Goal: Task Accomplishment & Management: Manage account settings

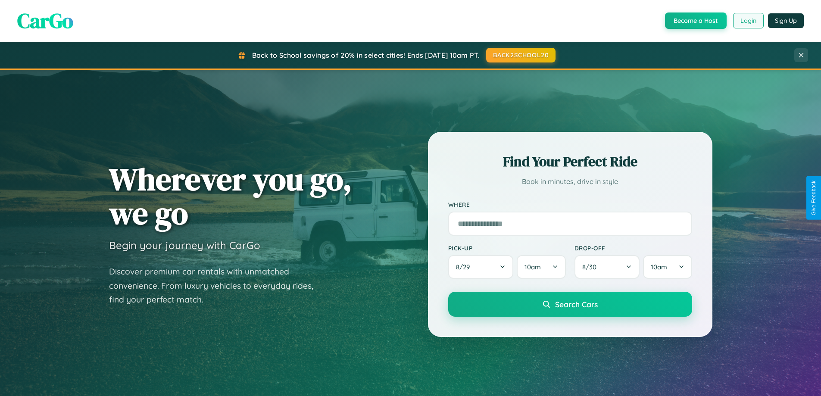
click at [747, 21] on button "Login" at bounding box center [748, 21] width 31 height 16
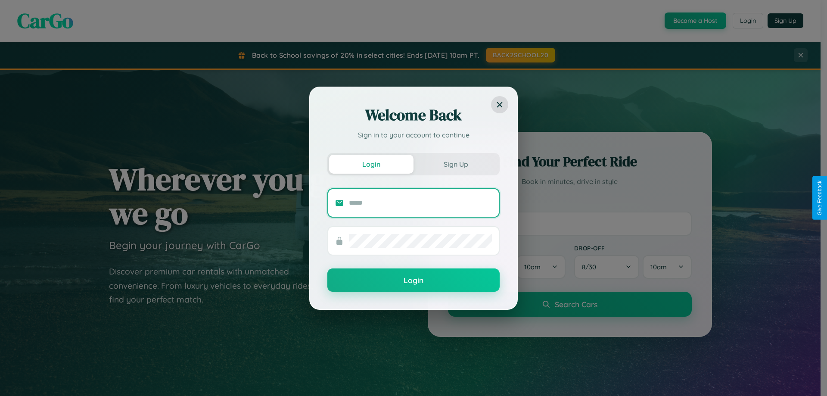
click at [420, 202] on input "text" at bounding box center [420, 203] width 143 height 14
type input "**********"
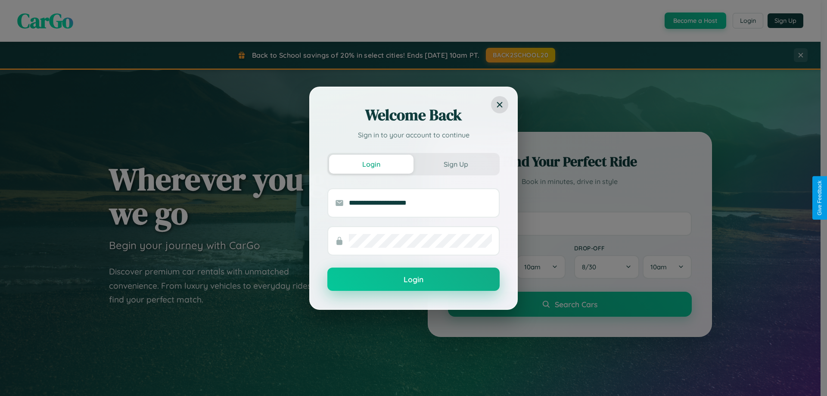
click at [414, 279] on button "Login" at bounding box center [413, 279] width 172 height 23
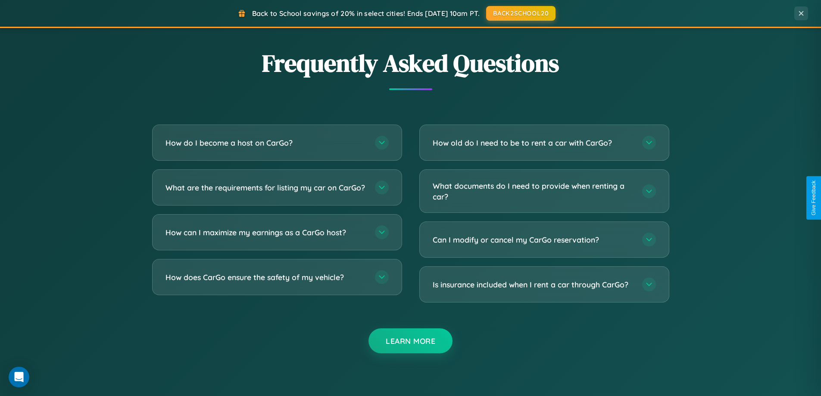
scroll to position [1658, 0]
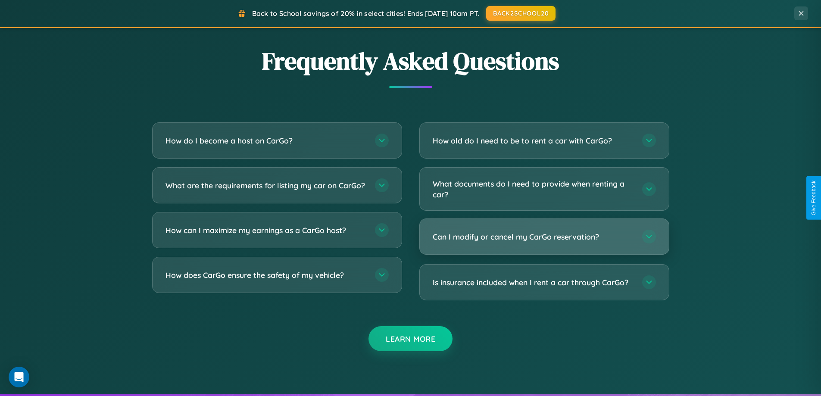
click at [544, 237] on h3 "Can I modify or cancel my CarGo reservation?" at bounding box center [532, 236] width 201 height 11
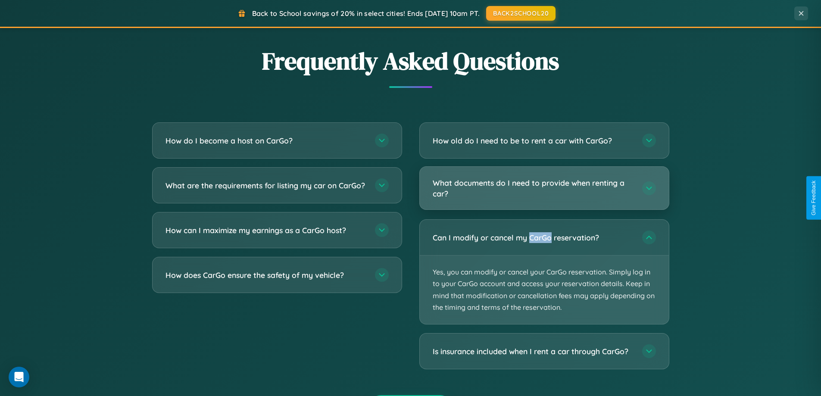
click at [544, 189] on h3 "What documents do I need to provide when renting a car?" at bounding box center [532, 187] width 201 height 21
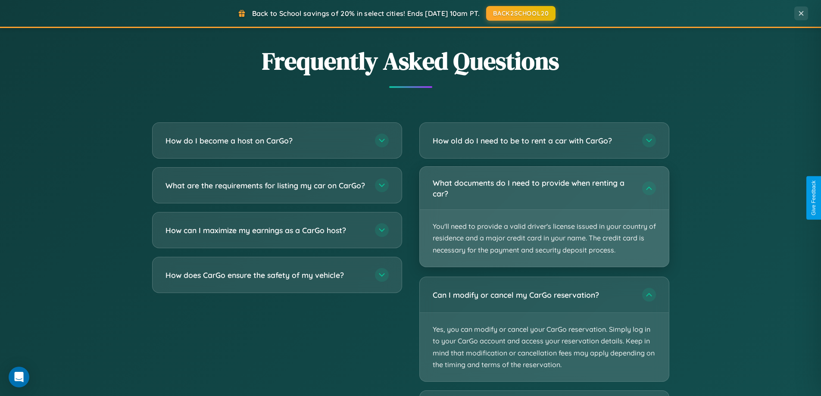
click at [544, 216] on p "You'll need to provide a valid driver's license issued in your country of resid…" at bounding box center [544, 238] width 249 height 57
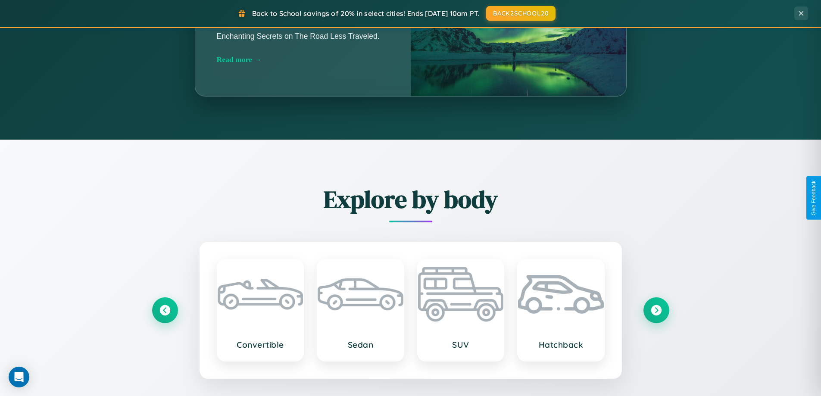
scroll to position [0, 0]
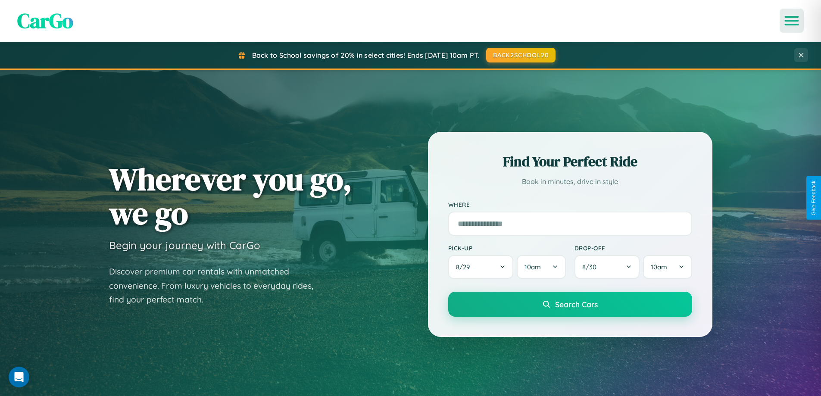
click at [791, 21] on icon "Open menu" at bounding box center [791, 21] width 12 height 8
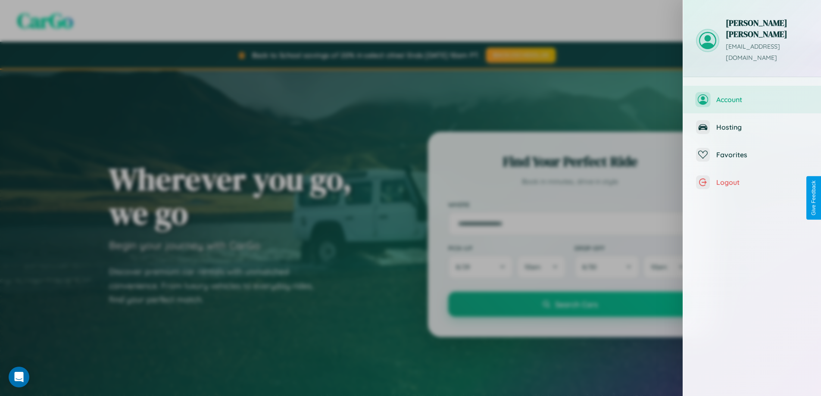
click at [752, 95] on span "Account" at bounding box center [762, 99] width 92 height 9
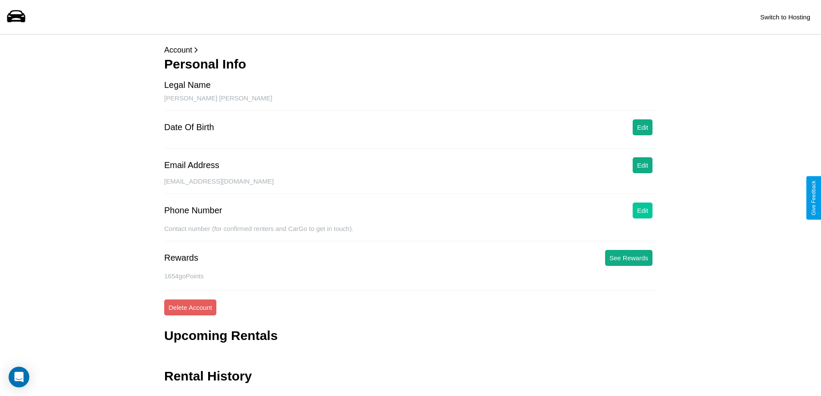
click at [642, 210] on button "Edit" at bounding box center [642, 210] width 20 height 16
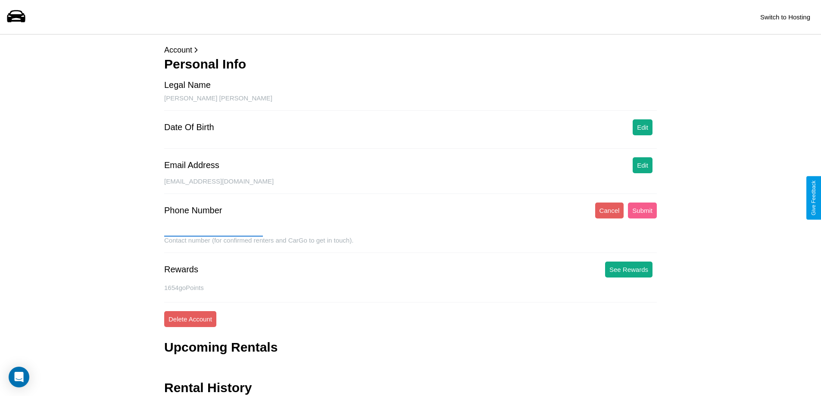
click at [213, 230] on input "text" at bounding box center [213, 230] width 99 height 14
type input "**********"
click at [642, 210] on button "Submit" at bounding box center [642, 210] width 29 height 16
